Goal: Information Seeking & Learning: Learn about a topic

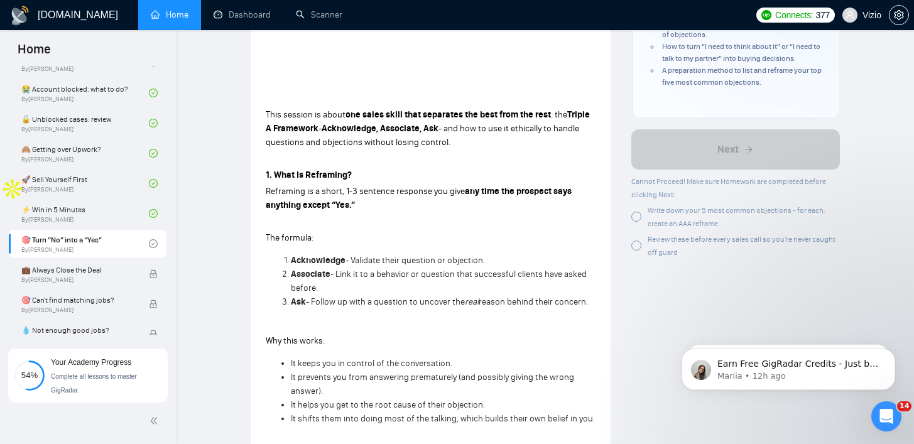
scroll to position [381, 0]
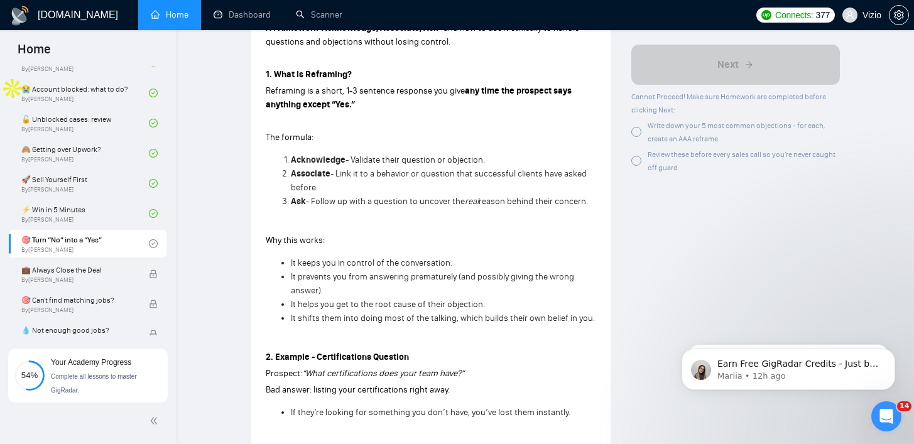
click at [632, 126] on div "Write down your 5 most common objections - for each, create an AAA reframe" at bounding box center [735, 131] width 208 height 26
click at [642, 165] on div "Review these before every sales call so you’re never caught off guard" at bounding box center [735, 160] width 208 height 26
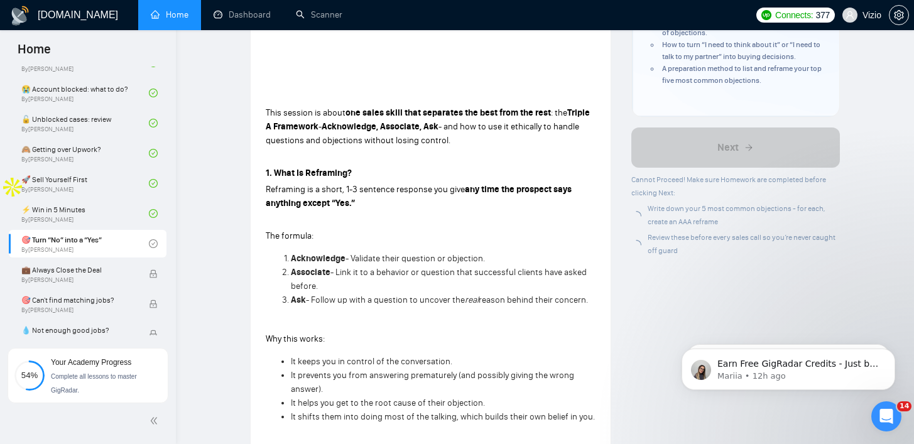
scroll to position [282, 0]
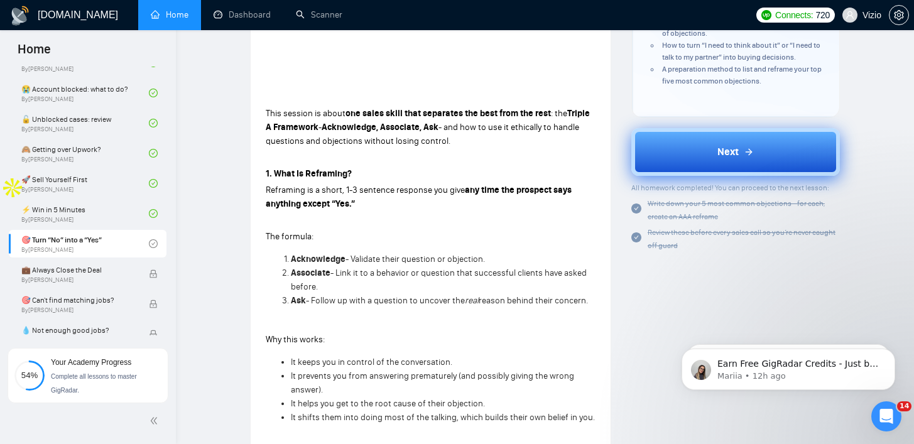
click at [710, 155] on button "Next" at bounding box center [735, 152] width 208 height 48
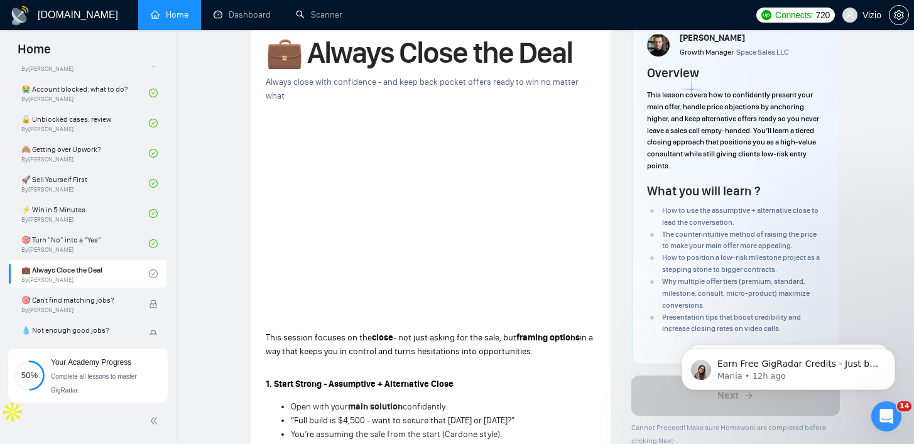
scroll to position [221, 0]
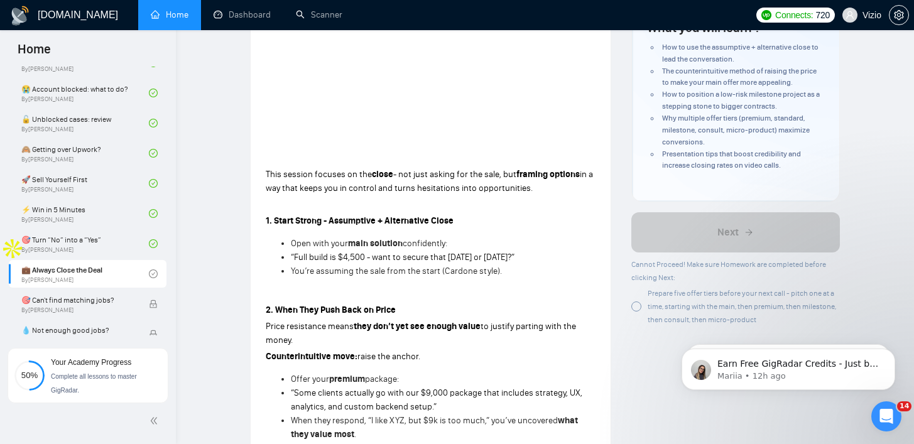
click at [646, 311] on div "Prepare five offer tiers before your next call - pitch one at a time, starting …" at bounding box center [735, 306] width 208 height 40
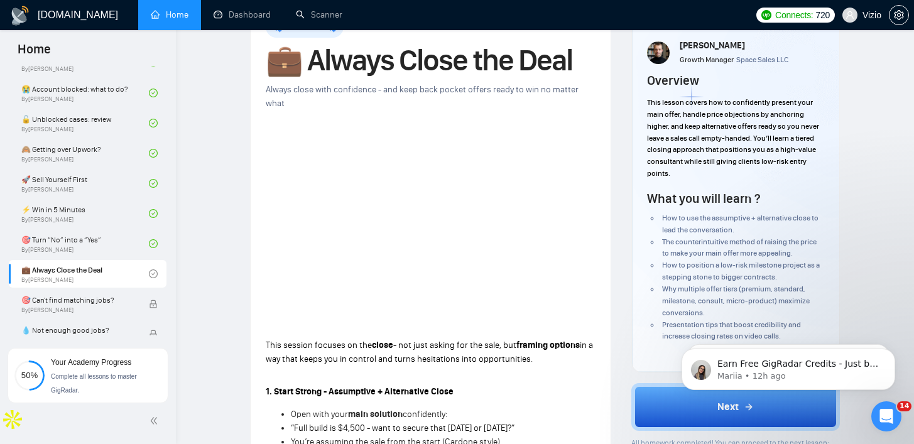
scroll to position [220, 0]
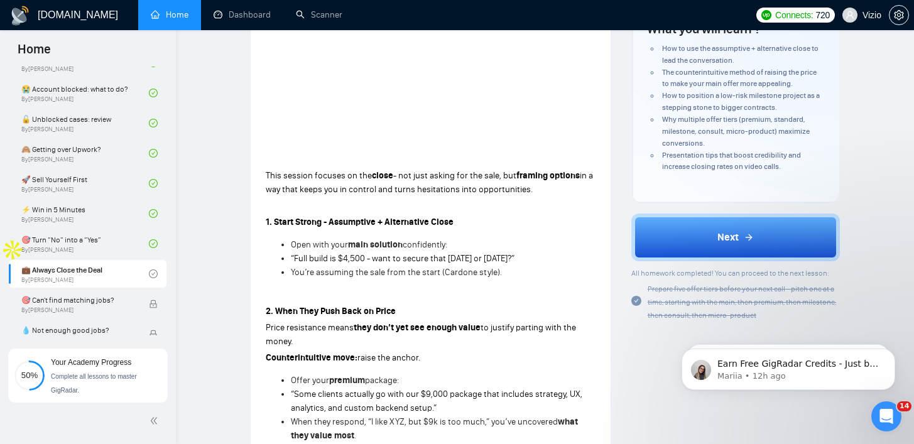
drag, startPoint x: 694, startPoint y: 242, endPoint x: 598, endPoint y: 241, distance: 96.1
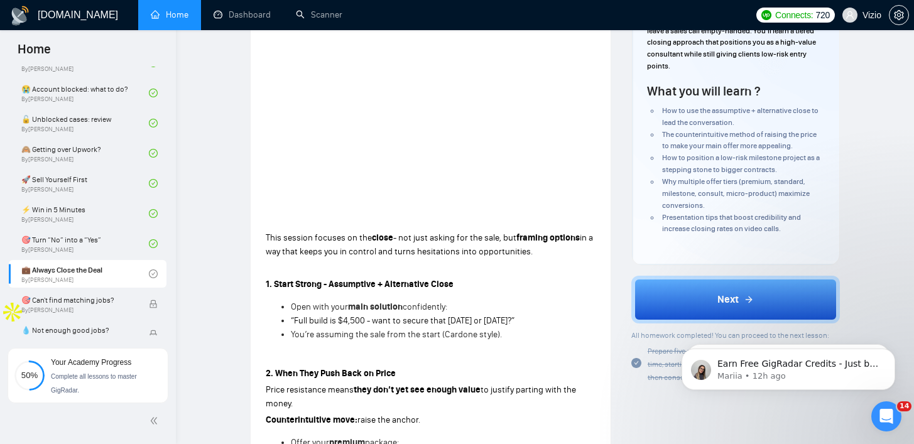
scroll to position [0, 0]
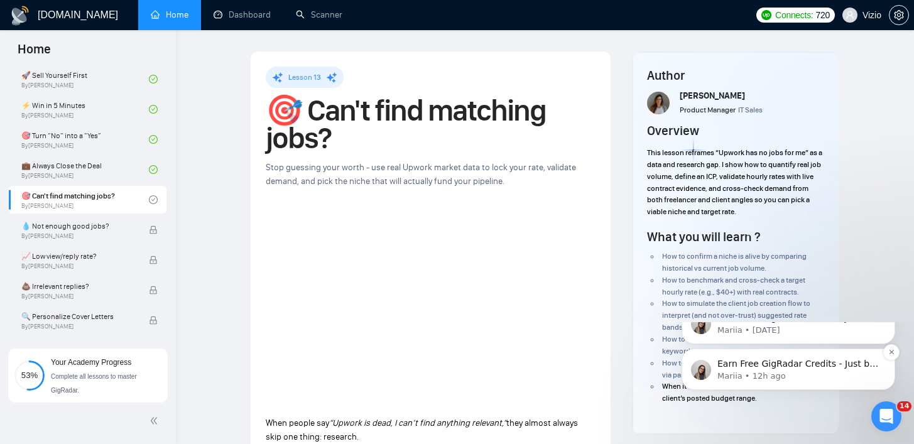
scroll to position [385, 0]
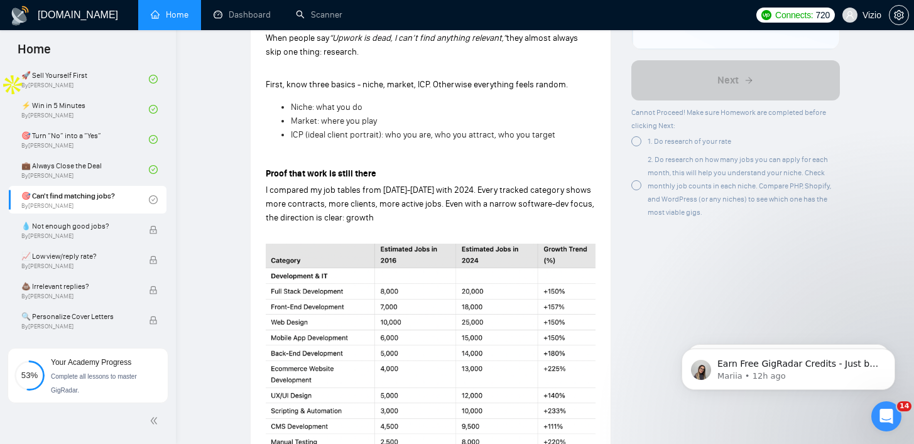
click at [664, 153] on div "2. Do research on how many jobs you can apply for each month, this will help yo…" at bounding box center [743, 186] width 192 height 66
click at [664, 138] on span "1. Do research of your rate" at bounding box center [689, 141] width 84 height 9
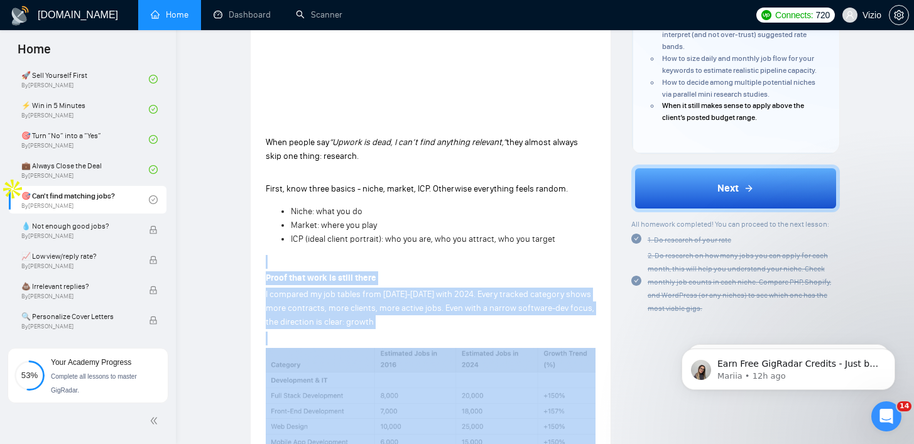
scroll to position [318, 0]
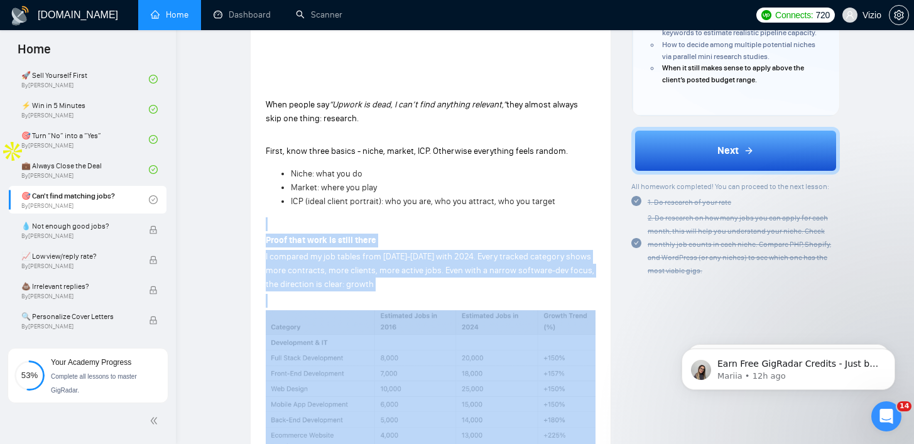
drag, startPoint x: 338, startPoint y: 310, endPoint x: 522, endPoint y: 360, distance: 191.3
click at [490, 222] on p at bounding box center [431, 224] width 330 height 14
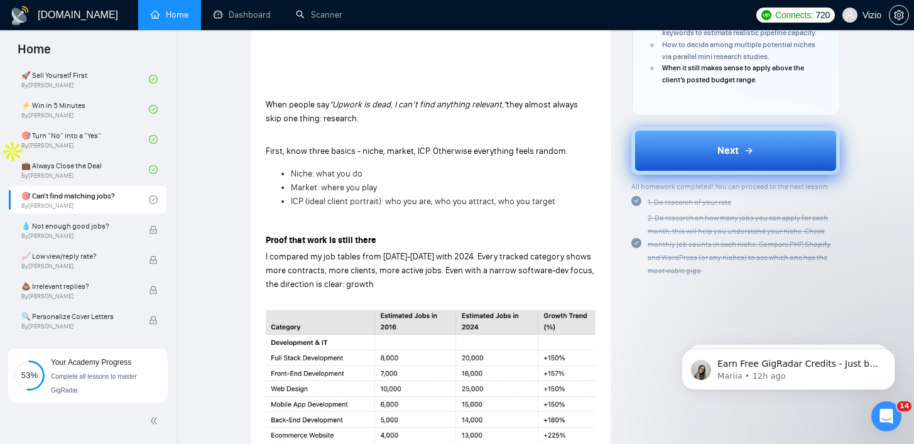
click at [695, 151] on button "Next" at bounding box center [735, 151] width 208 height 48
